Goal: Check status: Check status

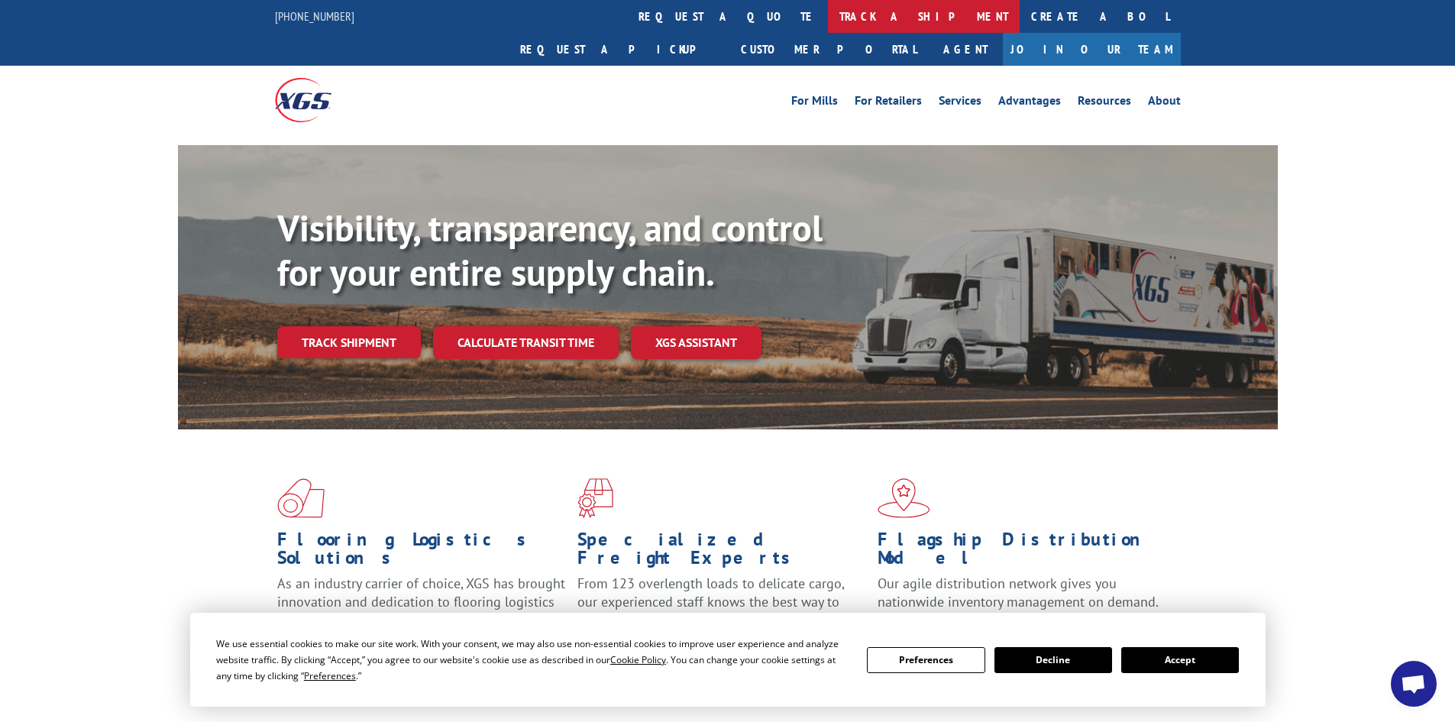
click at [828, 15] on link "track a shipment" at bounding box center [924, 16] width 192 height 33
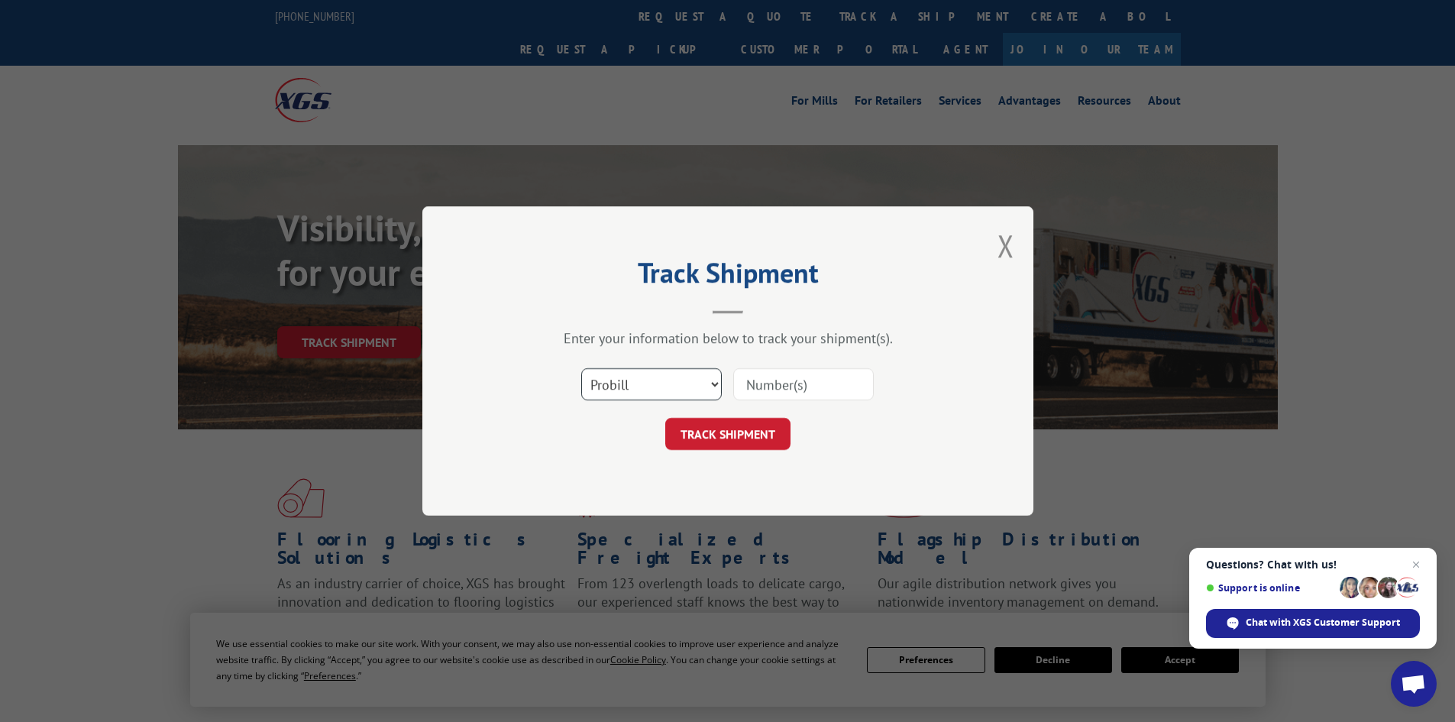
drag, startPoint x: 710, startPoint y: 384, endPoint x: 668, endPoint y: 392, distance: 42.8
click at [682, 390] on select "Select category... Probill BOL PO" at bounding box center [651, 384] width 141 height 32
select select "bol"
click at [581, 368] on select "Select category... Probill BOL PO" at bounding box center [651, 384] width 141 height 32
click at [823, 382] on input at bounding box center [803, 384] width 141 height 32
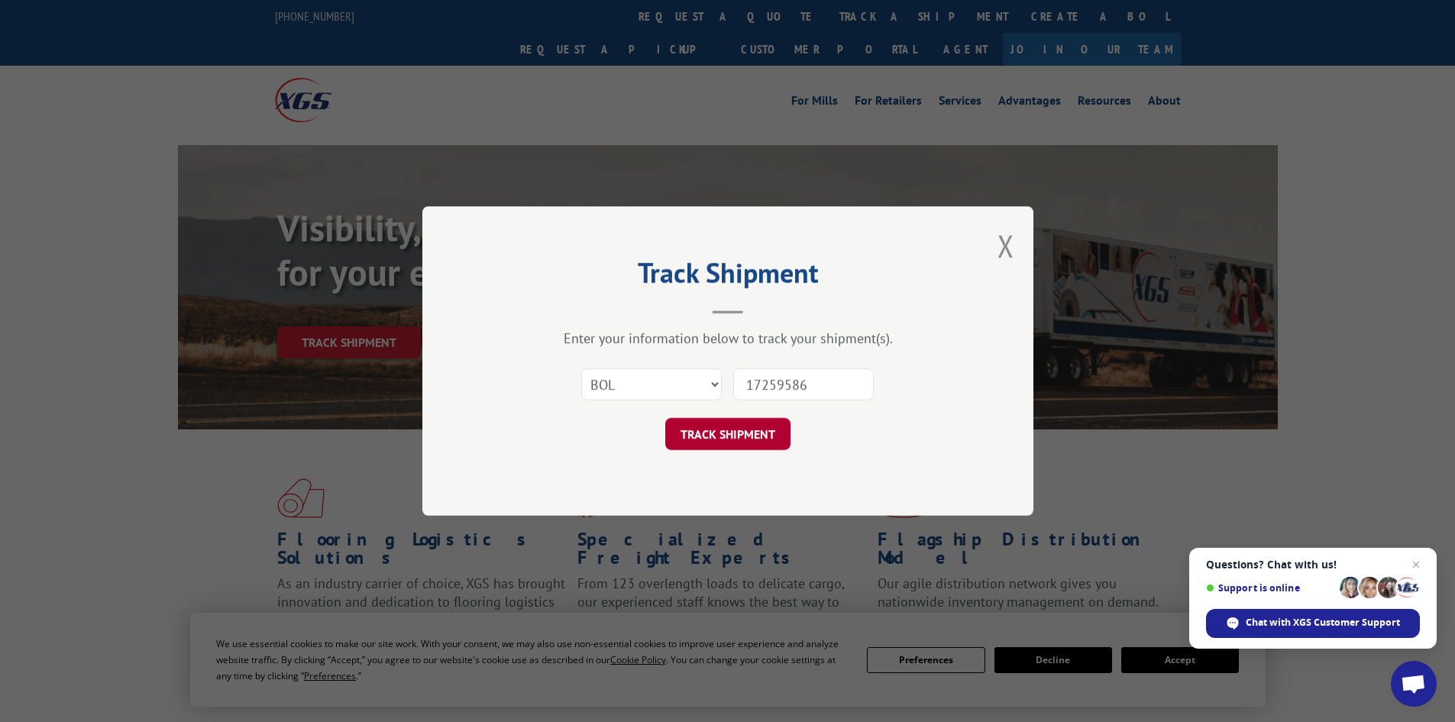
type input "17259586"
click at [738, 432] on button "TRACK SHIPMENT" at bounding box center [727, 434] width 125 height 32
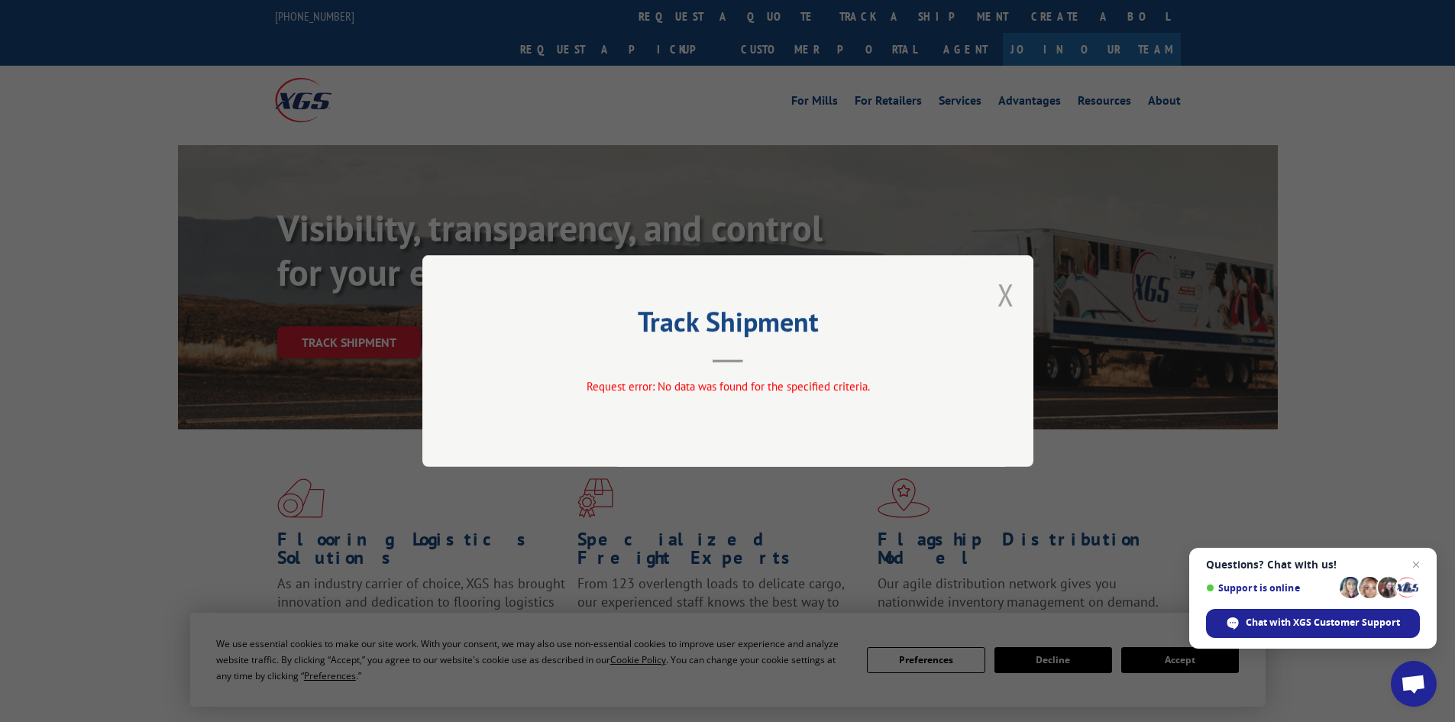
click at [1006, 293] on button "Close modal" at bounding box center [1006, 294] width 17 height 40
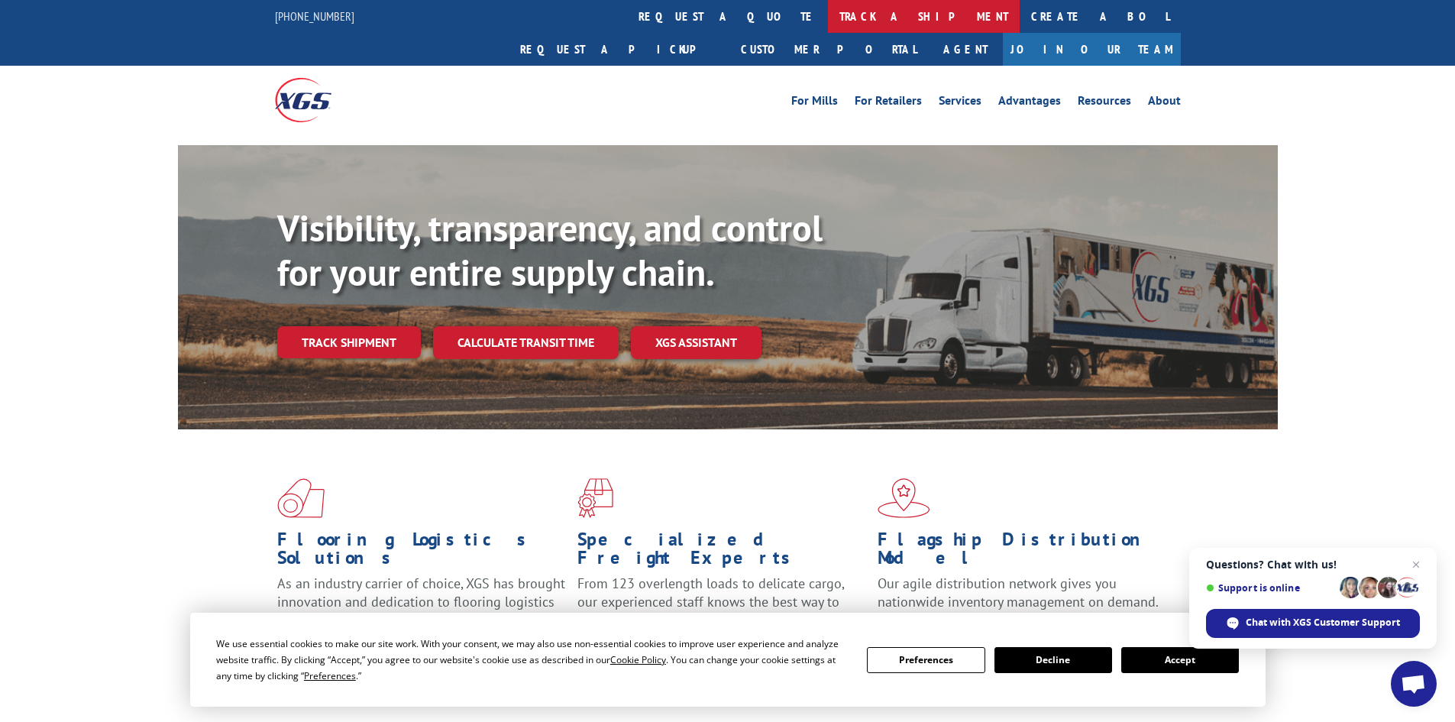
click at [828, 13] on link "track a shipment" at bounding box center [924, 16] width 192 height 33
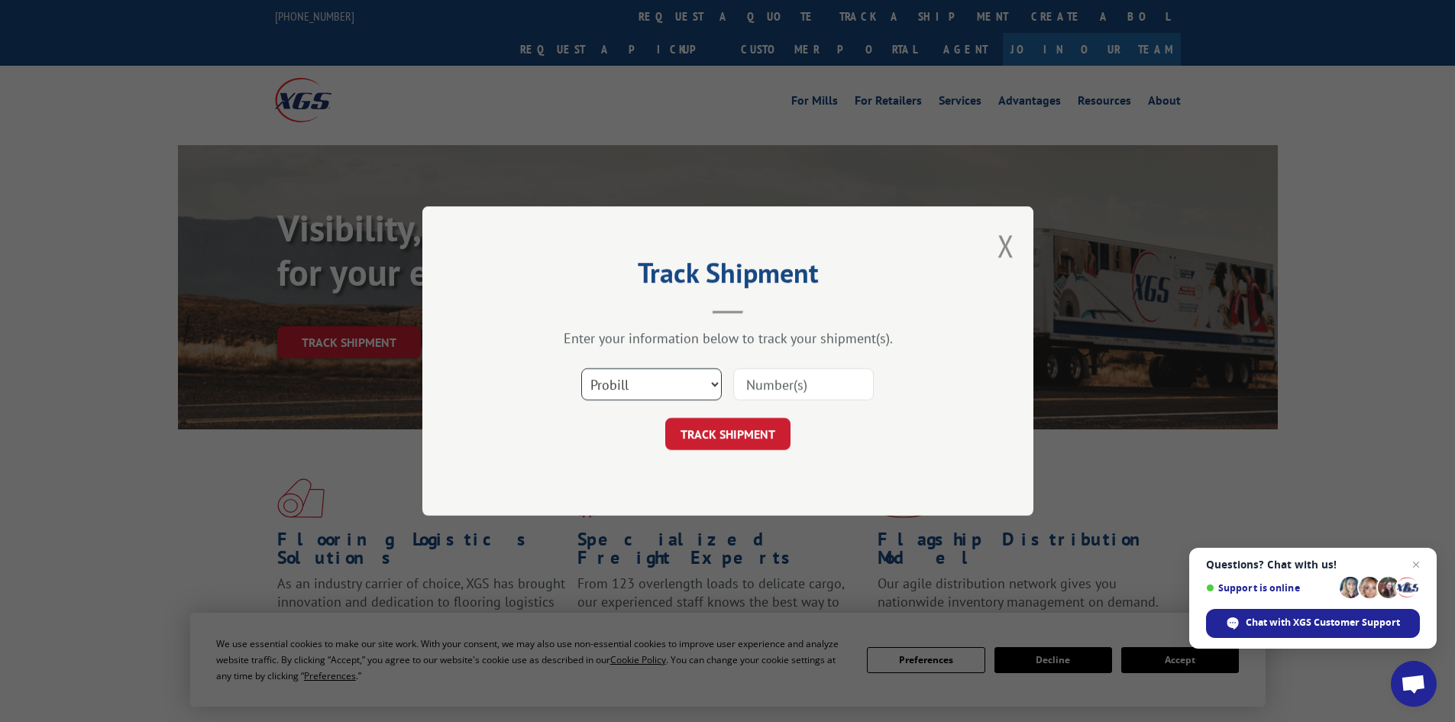
click at [714, 384] on select "Select category... Probill BOL PO" at bounding box center [651, 384] width 141 height 32
click at [707, 385] on select "Select category... Probill BOL PO" at bounding box center [651, 384] width 141 height 32
click at [1005, 252] on button "Close modal" at bounding box center [1006, 245] width 17 height 40
